Goal: Navigation & Orientation: Find specific page/section

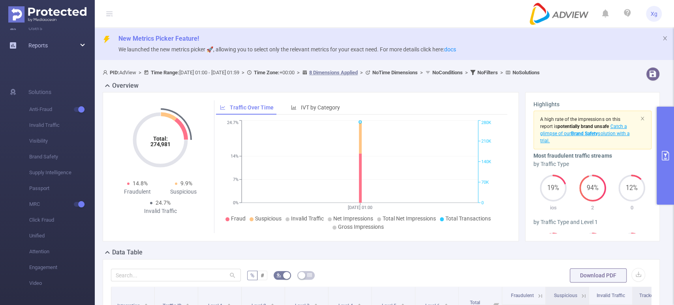
click at [82, 45] on icon at bounding box center [83, 45] width 4 height 0
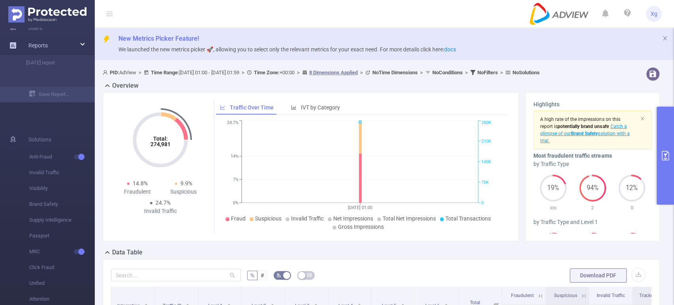
click at [82, 46] on div "Reports" at bounding box center [47, 45] width 95 height 16
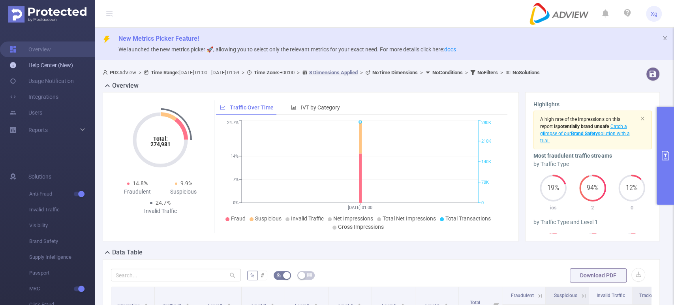
click at [35, 64] on link "Help Center (New)" at bounding box center [41, 65] width 64 height 16
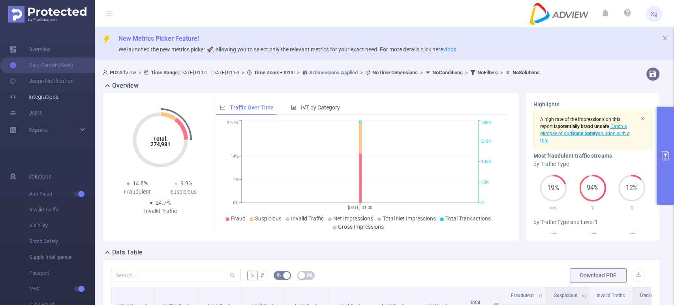
click at [44, 100] on link "Integrations" at bounding box center [33, 97] width 49 height 16
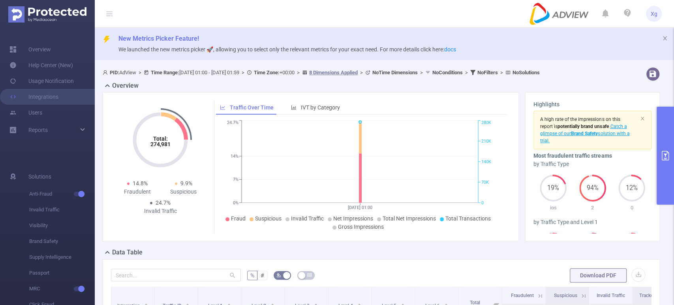
click at [651, 15] on span "Xg" at bounding box center [653, 14] width 7 height 16
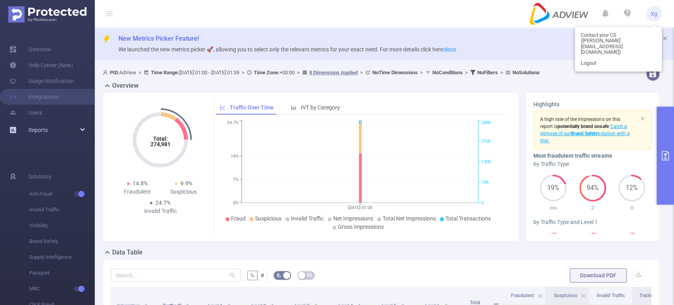
click at [82, 127] on div "Reports" at bounding box center [47, 130] width 95 height 16
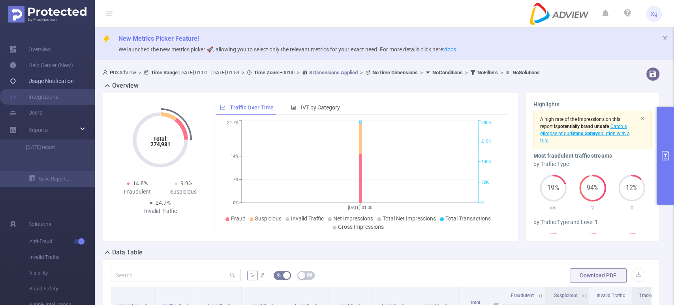
click at [52, 82] on link "Usage Notification" at bounding box center [41, 81] width 64 height 16
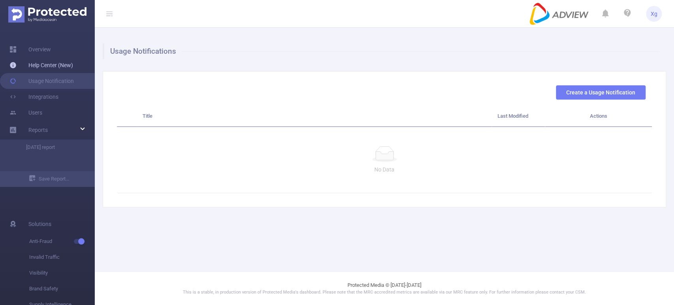
click at [54, 66] on link "Help Center (New)" at bounding box center [41, 65] width 64 height 16
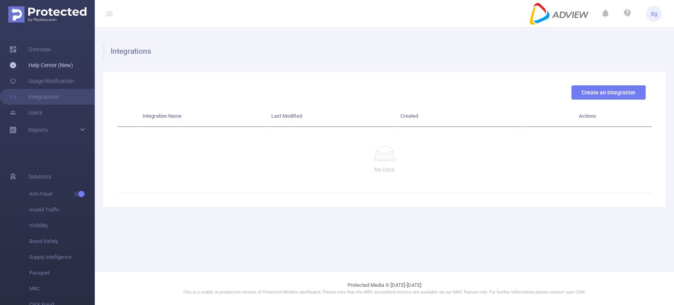
click at [50, 62] on link "Help Center (New)" at bounding box center [41, 65] width 64 height 16
